Goal: Find specific page/section

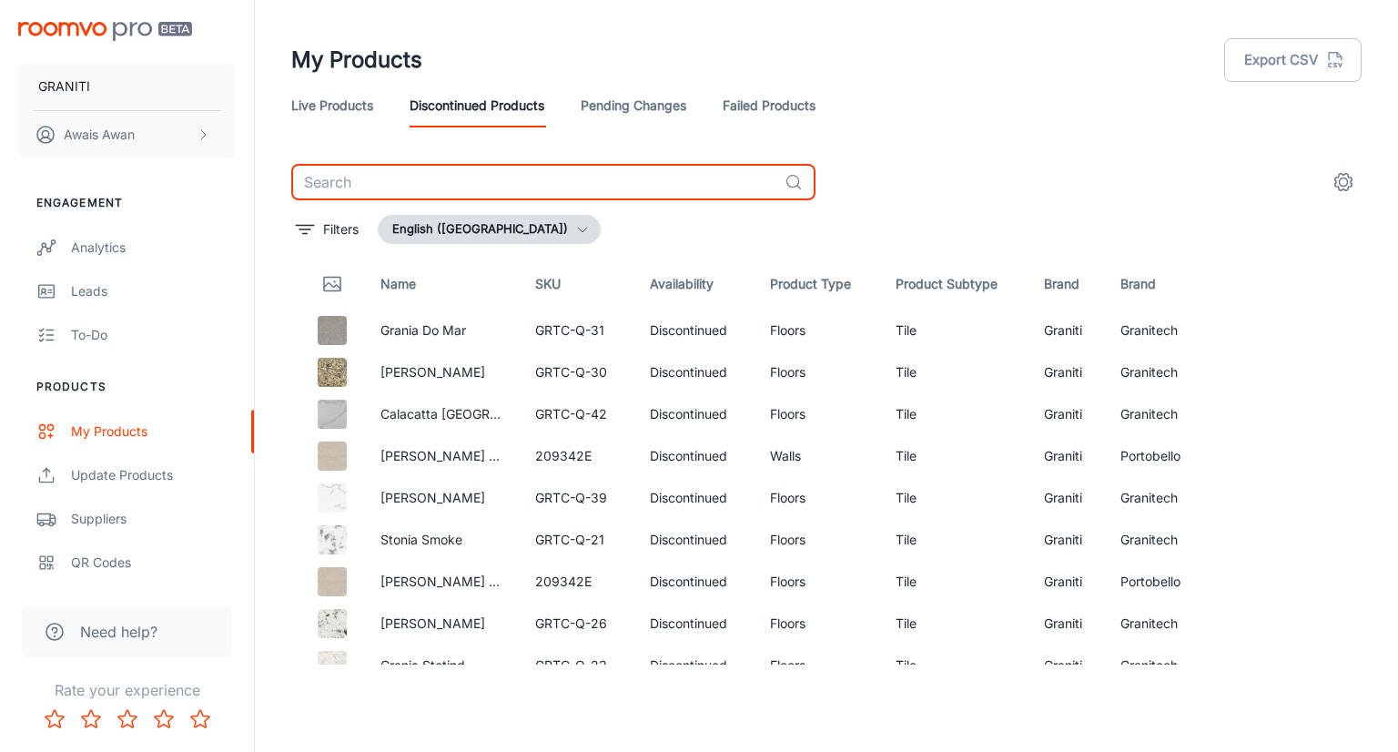
click at [555, 196] on input "text" at bounding box center [534, 182] width 486 height 36
paste input "Marmocrea Bottocino"
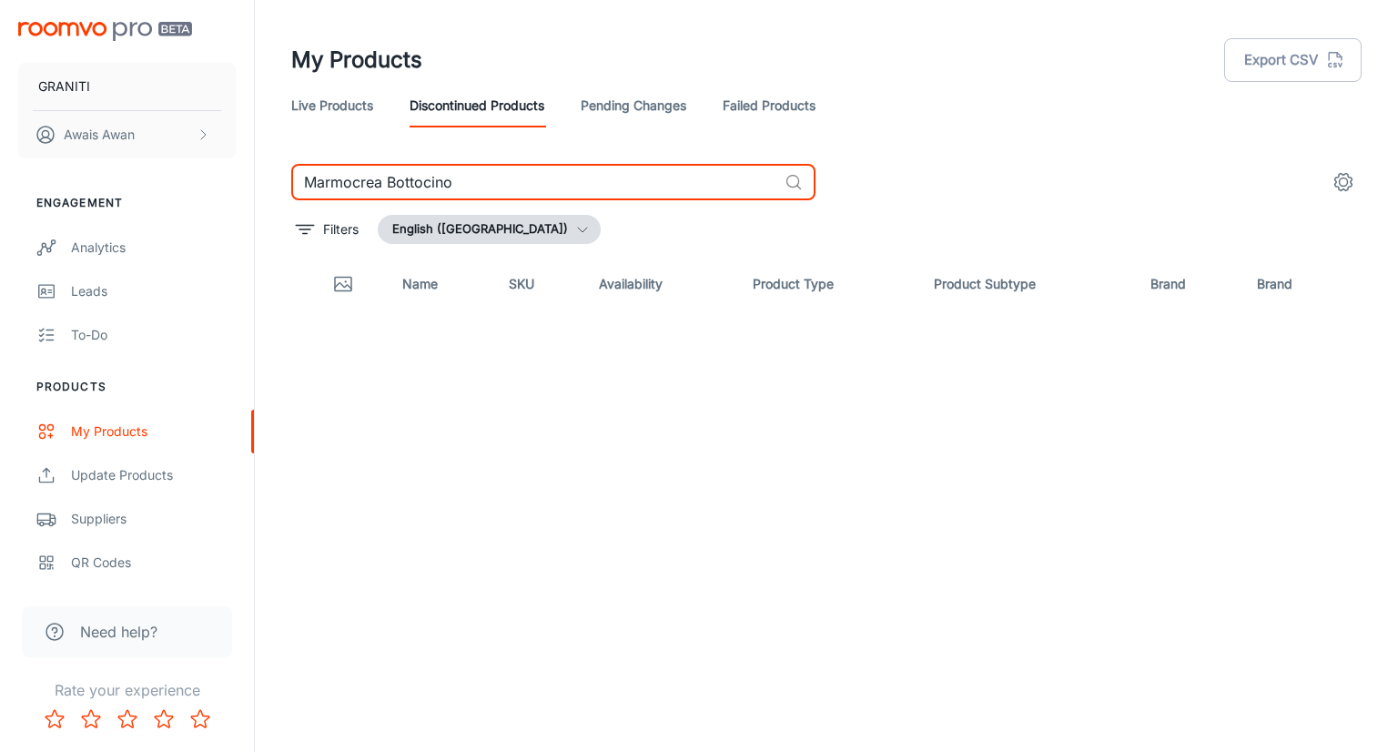
type input "Marmocrea Bottocino"
click at [766, 108] on link "Failed Products" at bounding box center [769, 106] width 93 height 44
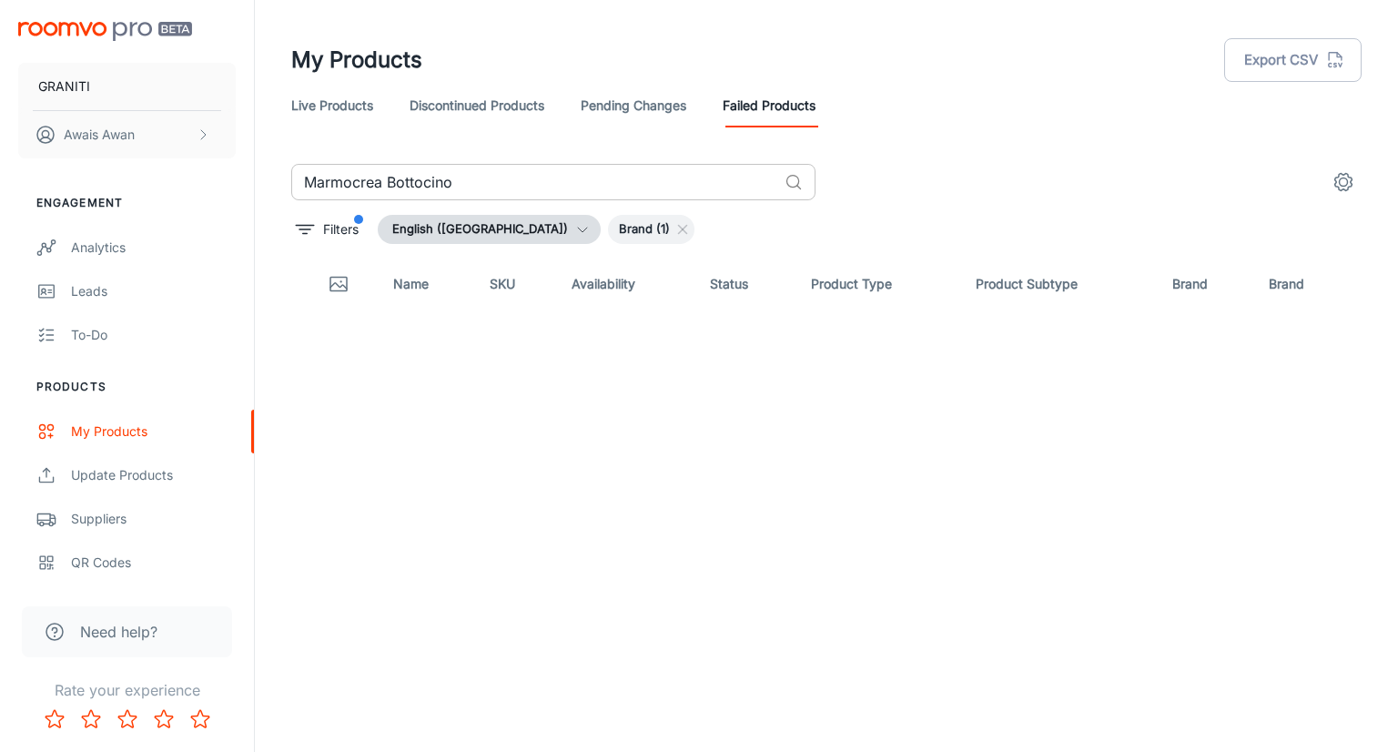
click at [484, 182] on input "Marmocrea Bottocino" at bounding box center [534, 182] width 486 height 36
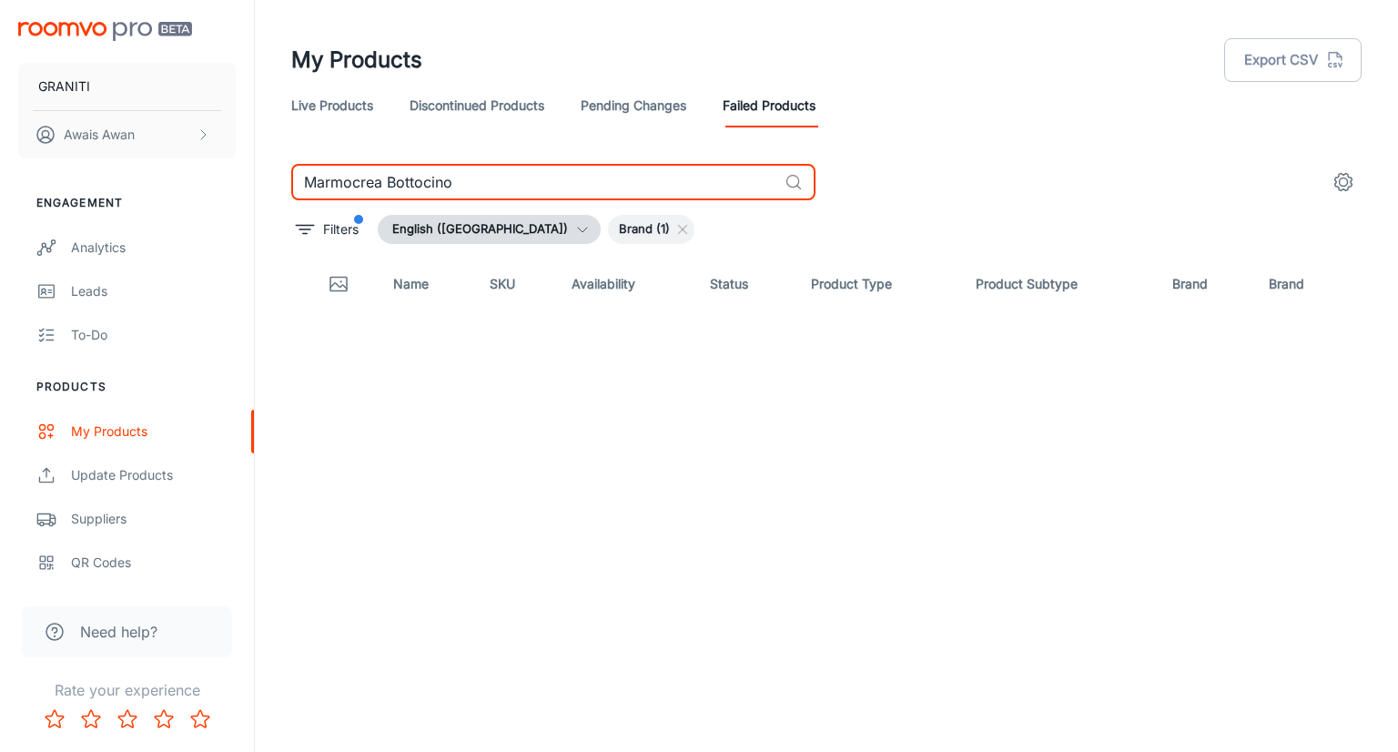
click at [488, 107] on link "Discontinued Products" at bounding box center [477, 106] width 135 height 44
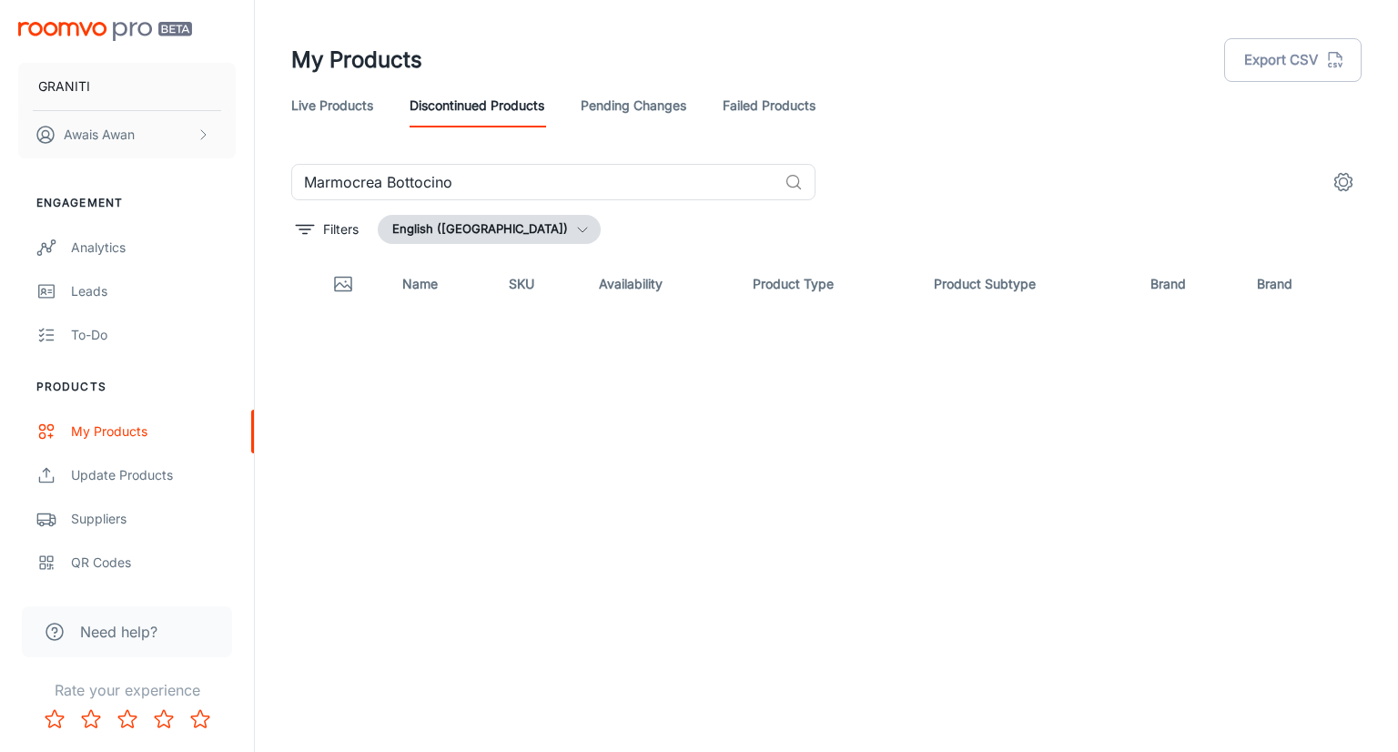
click at [349, 114] on link "Live Products" at bounding box center [332, 106] width 82 height 44
